Goal: Task Accomplishment & Management: Manage account settings

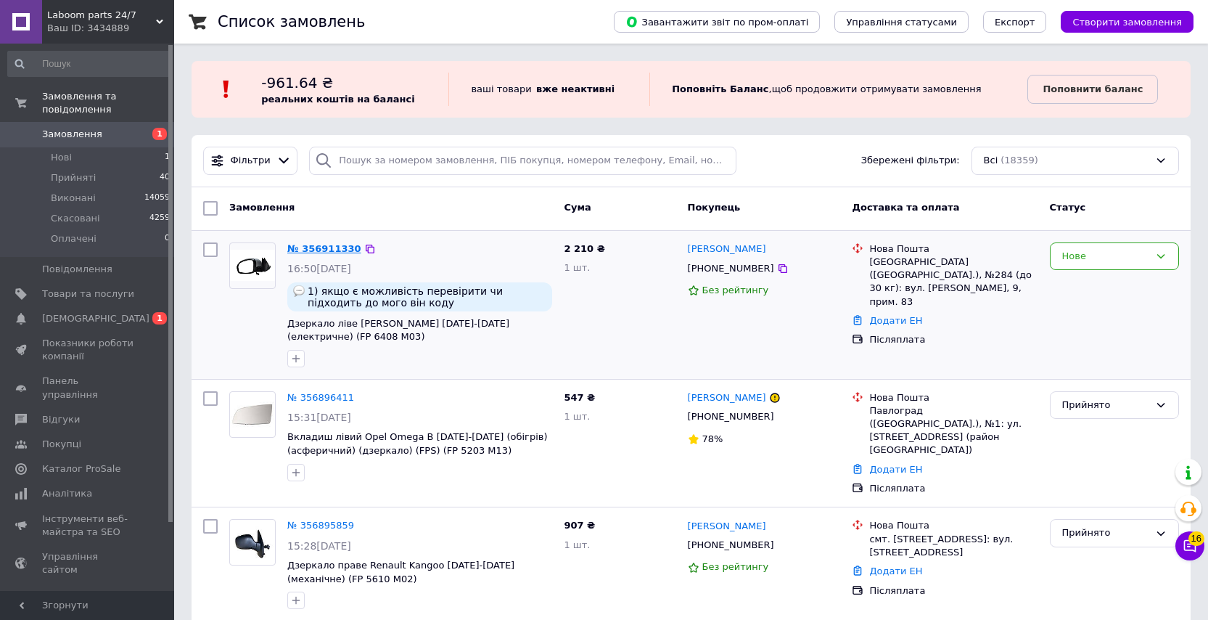
click at [335, 247] on link "№ 356911330" at bounding box center [324, 248] width 74 height 11
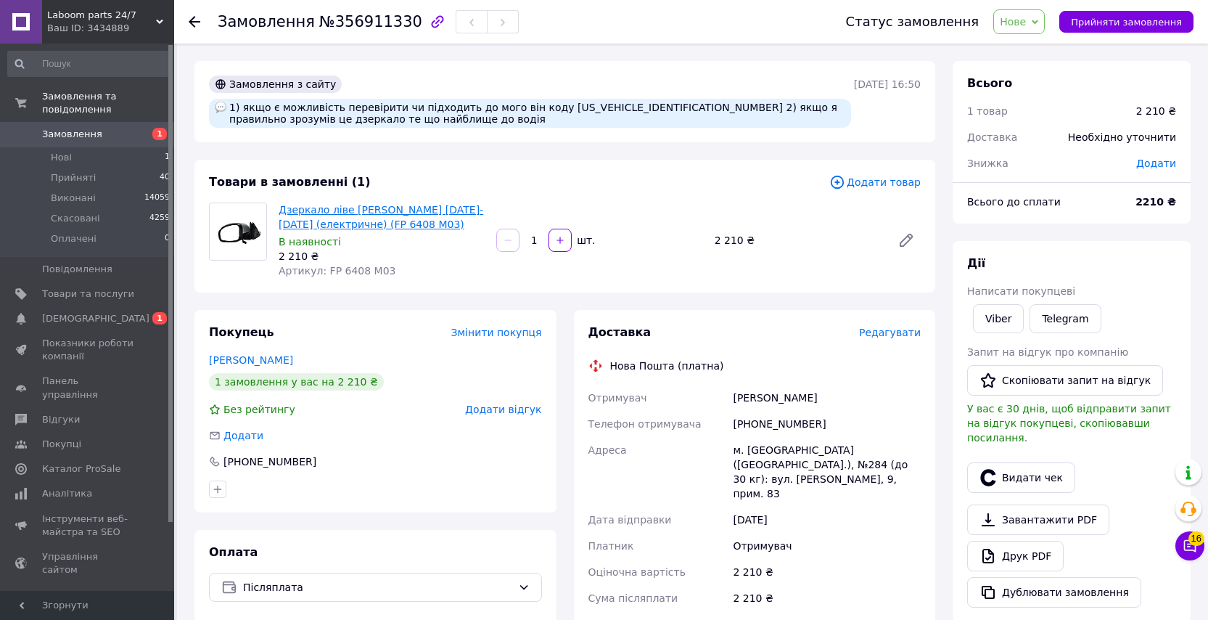
click at [373, 205] on link "Дзеркало ліве [PERSON_NAME] [DATE]-[DATE] (електричне) (FP 6408 M03)" at bounding box center [381, 217] width 205 height 26
click at [110, 321] on span "[DEMOGRAPHIC_DATA]" at bounding box center [88, 318] width 92 height 13
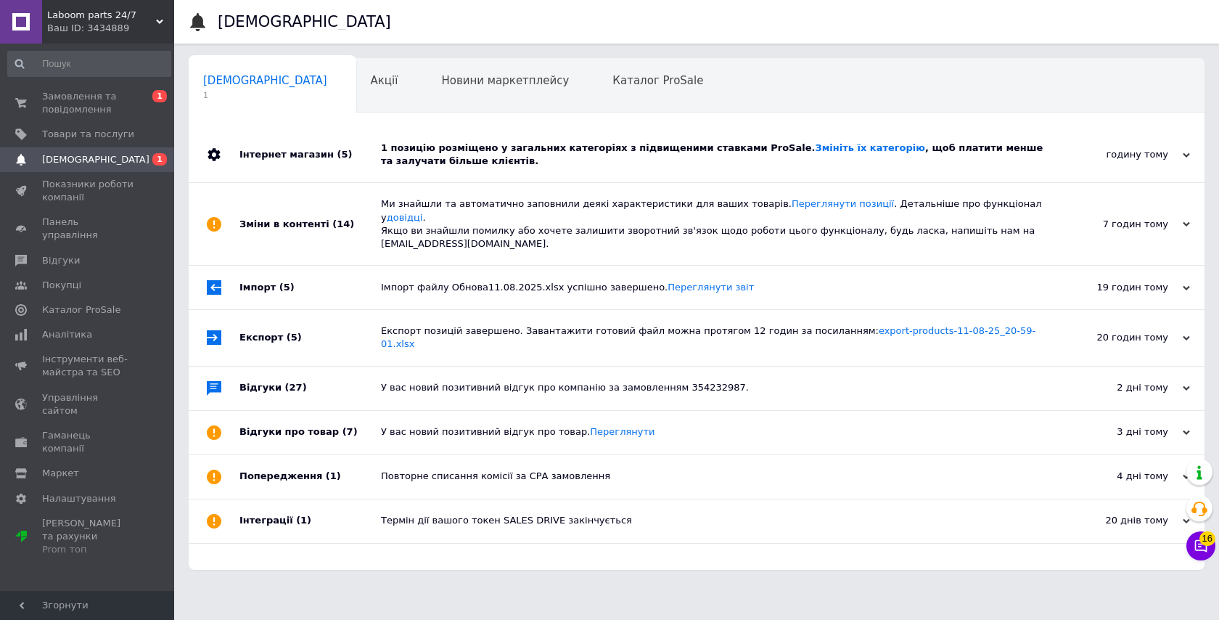
click at [499, 155] on div "1 позицію розміщено у загальних категоріях з підвищеними ставками ProSale. Змін…" at bounding box center [713, 155] width 664 height 26
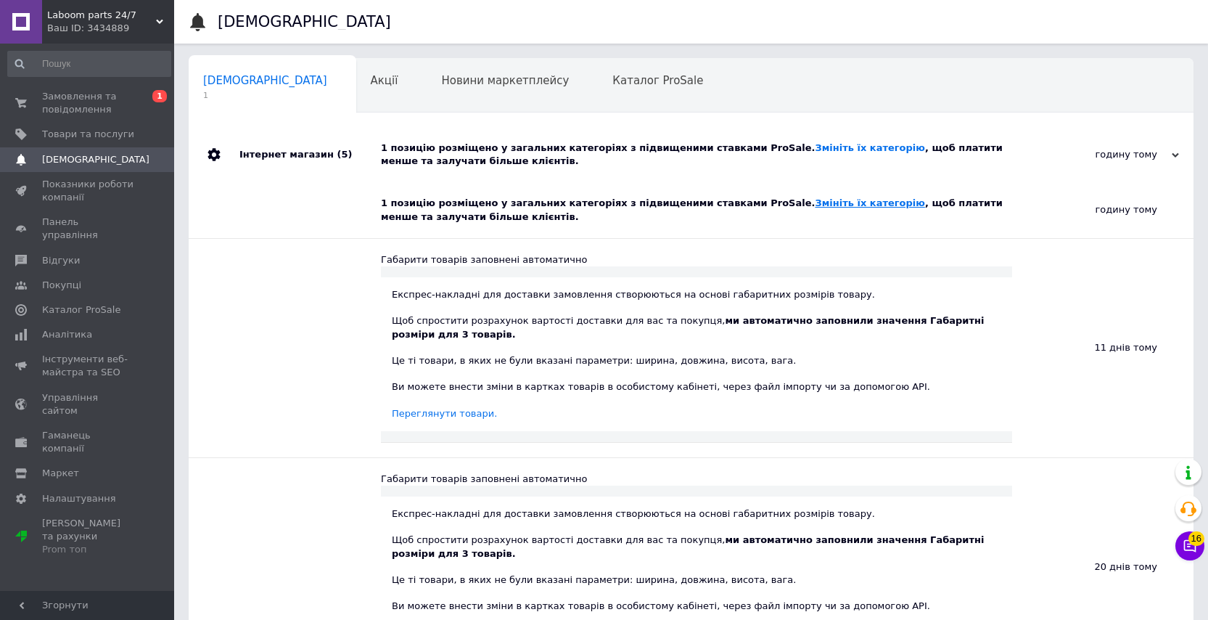
click at [815, 208] on link "Змініть їх категорію" at bounding box center [870, 202] width 110 height 11
